Goal: Use online tool/utility: Use online tool/utility

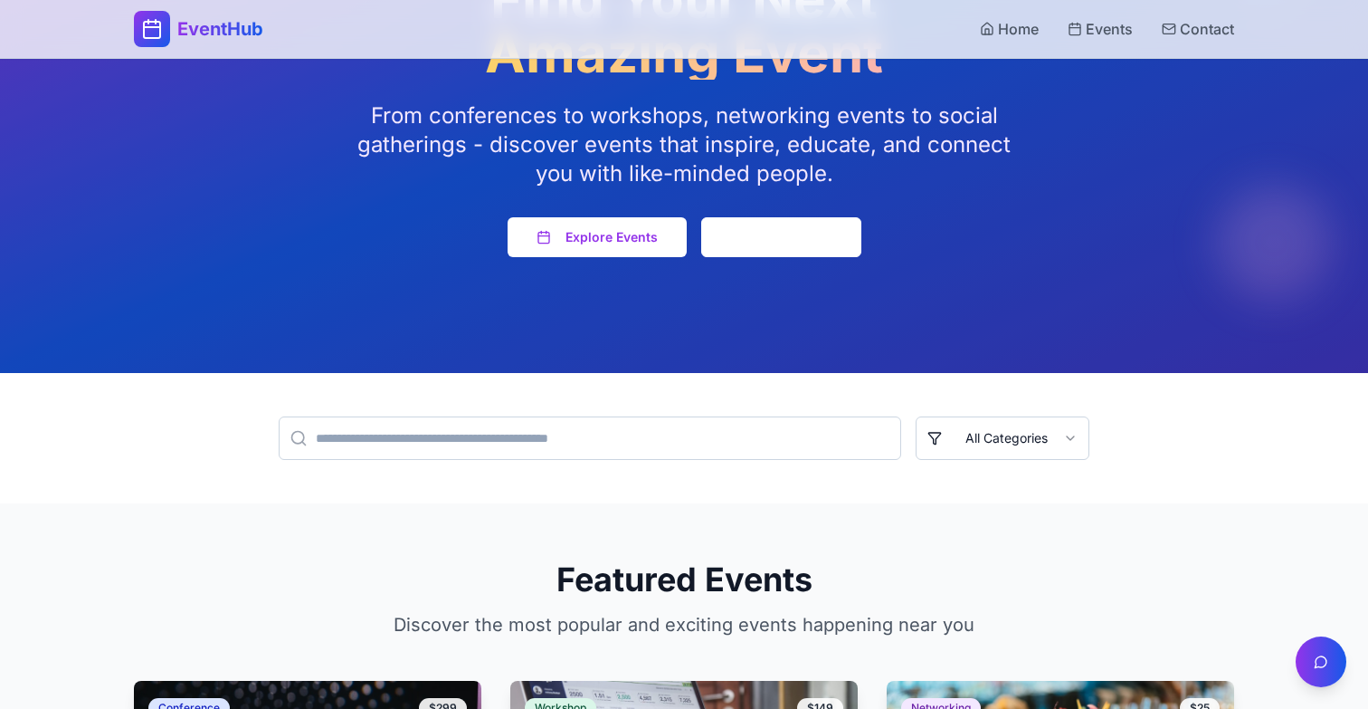
scroll to position [417, 0]
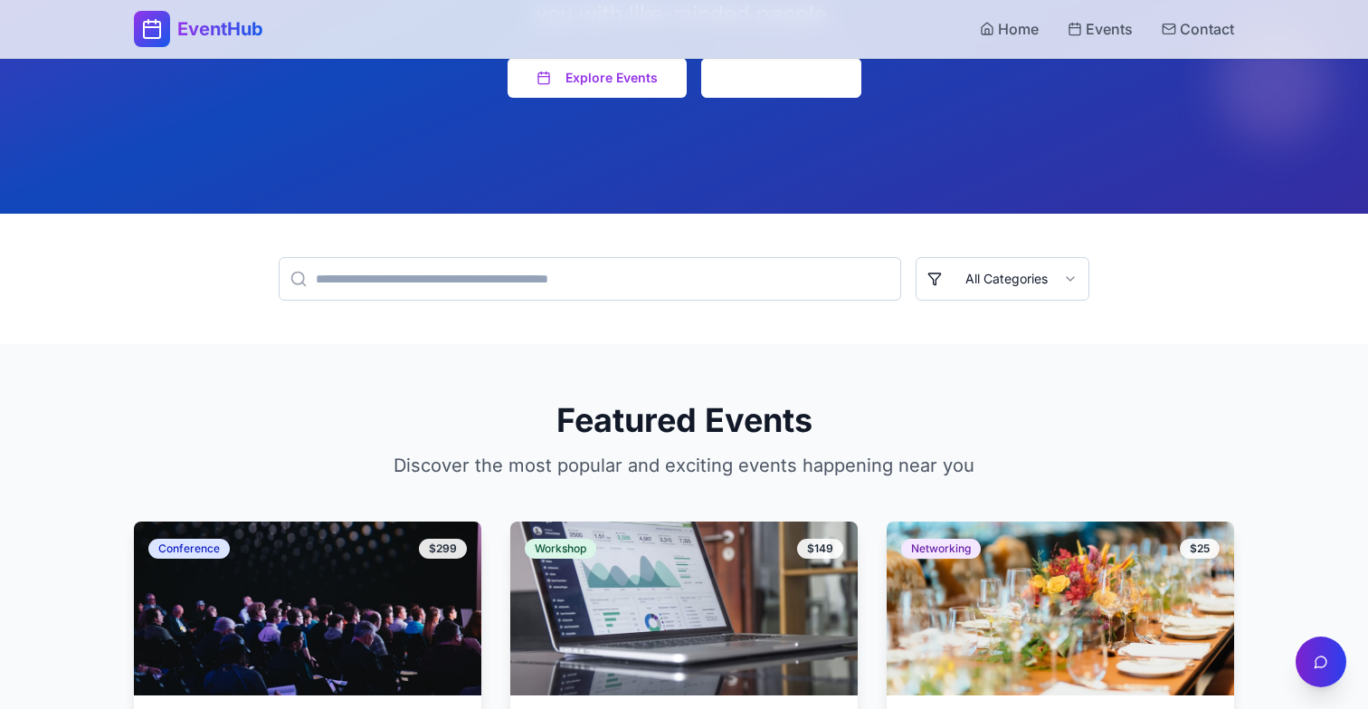
click at [1327, 672] on button "Open Event Assistant" at bounding box center [1321, 661] width 51 height 51
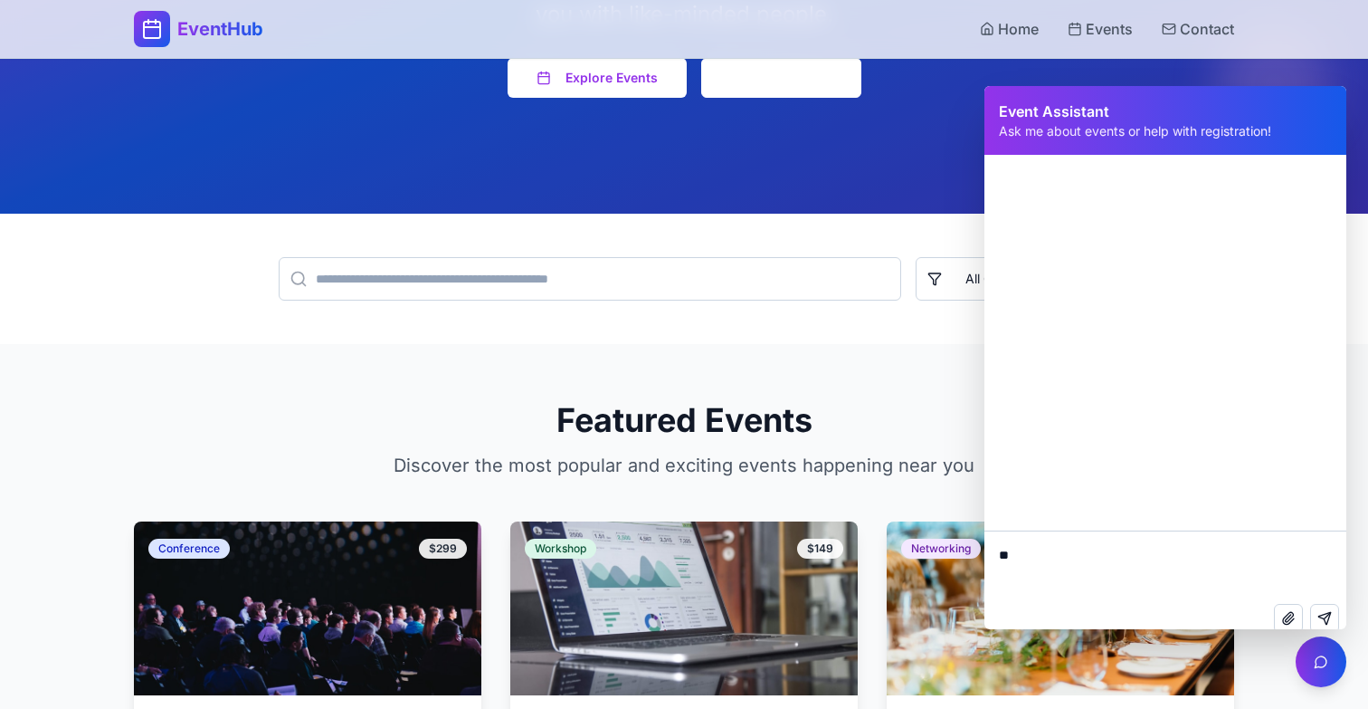
type textarea "***"
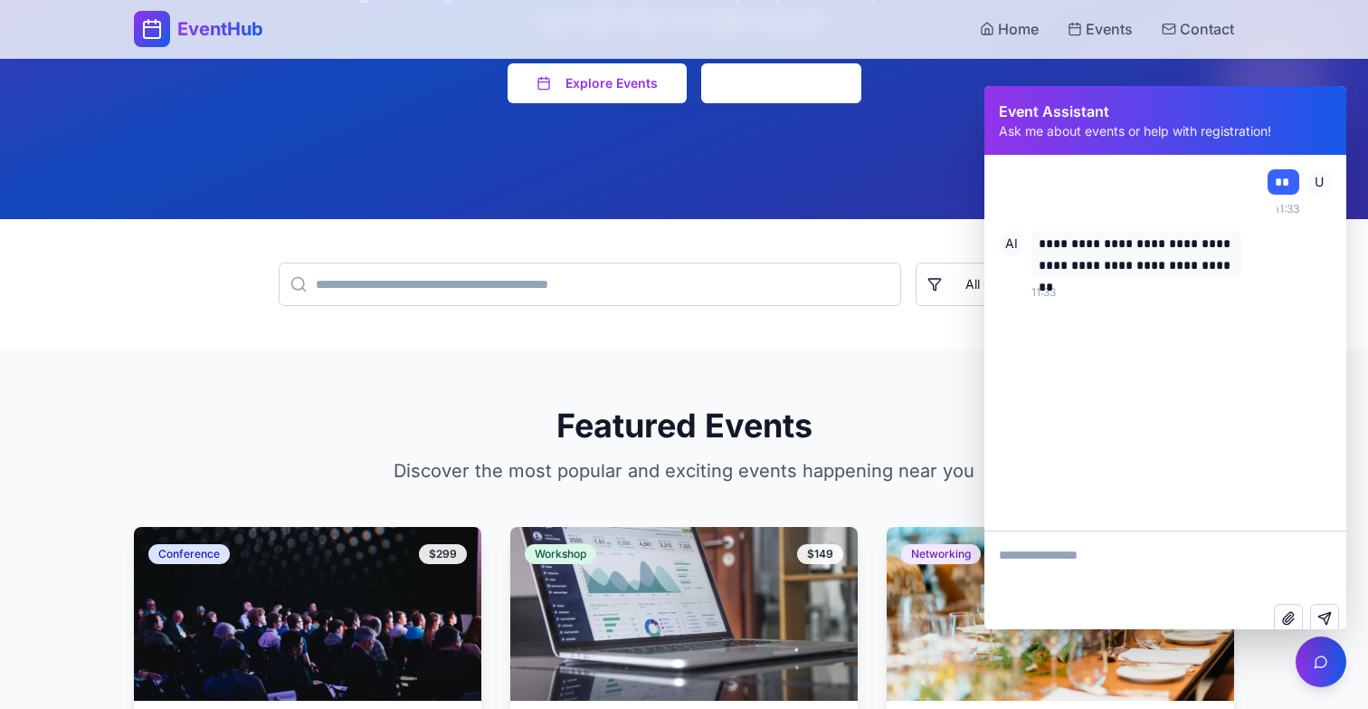
scroll to position [0, 0]
